Goal: Check status: Check status

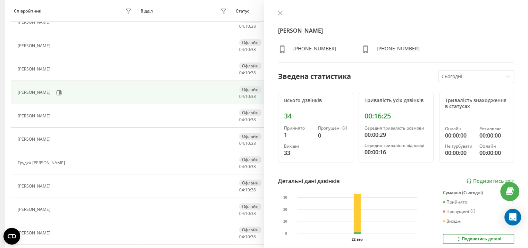
scroll to position [193, 0]
click at [279, 12] on icon at bounding box center [280, 13] width 5 height 5
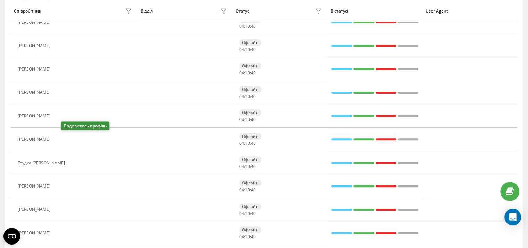
click at [60, 138] on icon at bounding box center [59, 138] width 2 height 3
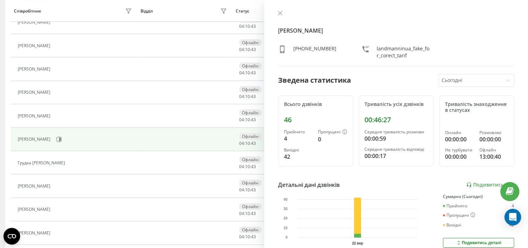
click at [279, 13] on icon at bounding box center [280, 13] width 5 height 5
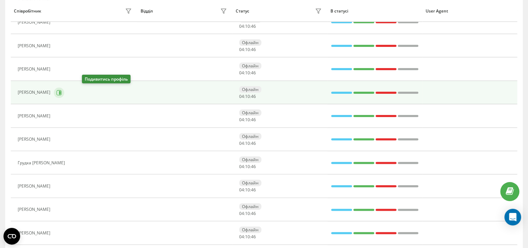
click at [62, 94] on icon at bounding box center [59, 93] width 6 height 6
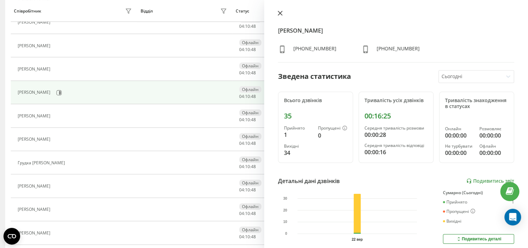
drag, startPoint x: 279, startPoint y: 12, endPoint x: 269, endPoint y: 17, distance: 10.6
click at [279, 12] on icon at bounding box center [280, 13] width 5 height 5
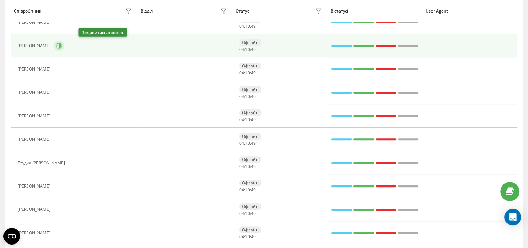
click at [62, 47] on icon at bounding box center [59, 46] width 6 height 6
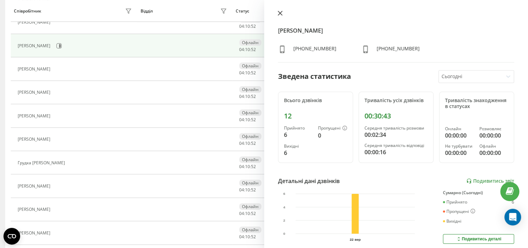
click at [280, 14] on icon at bounding box center [280, 13] width 4 height 4
